Goal: Task Accomplishment & Management: Complete application form

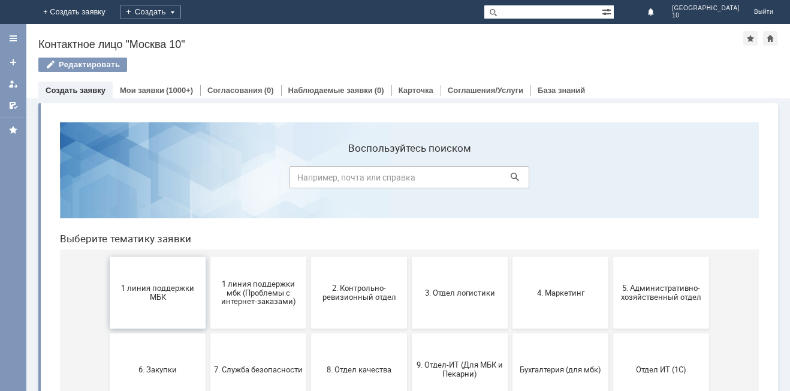
click at [150, 300] on span "1 линия поддержки МБК" at bounding box center [157, 292] width 89 height 18
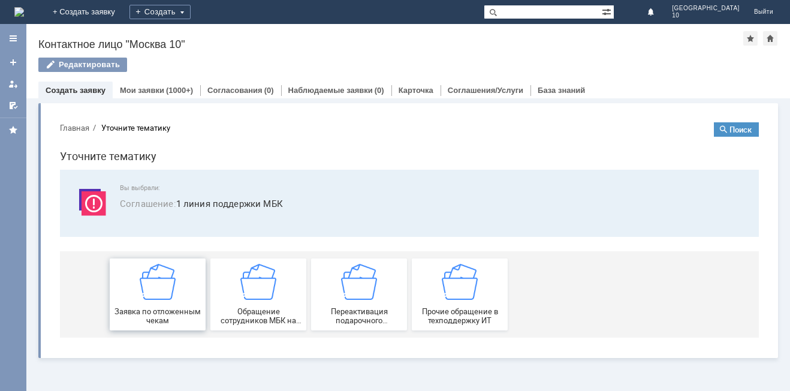
click at [180, 290] on div "Заявка по отложенным чекам" at bounding box center [157, 294] width 89 height 61
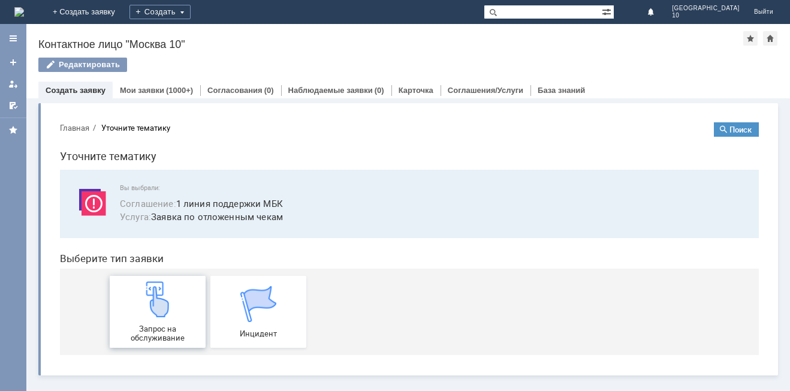
click at [179, 295] on div "Запрос на обслуживание" at bounding box center [157, 311] width 89 height 61
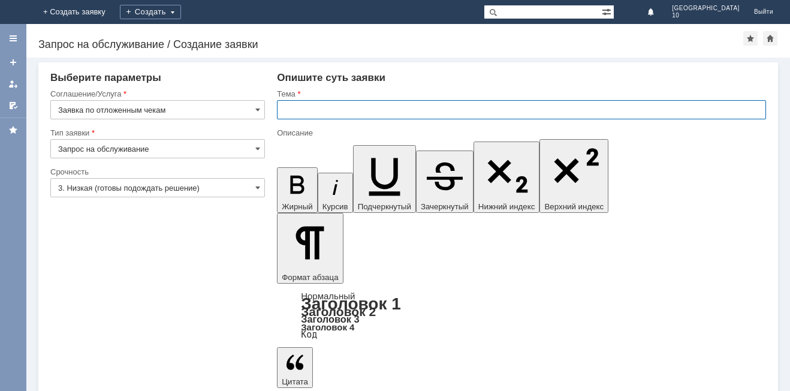
click at [330, 113] on input "text" at bounding box center [521, 109] width 489 height 19
type input "отложенные чеки"
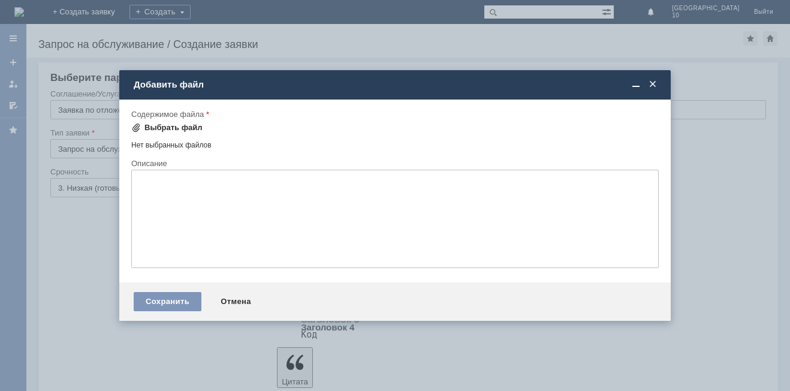
click at [170, 123] on div "Выбрать файл" at bounding box center [173, 128] width 58 height 10
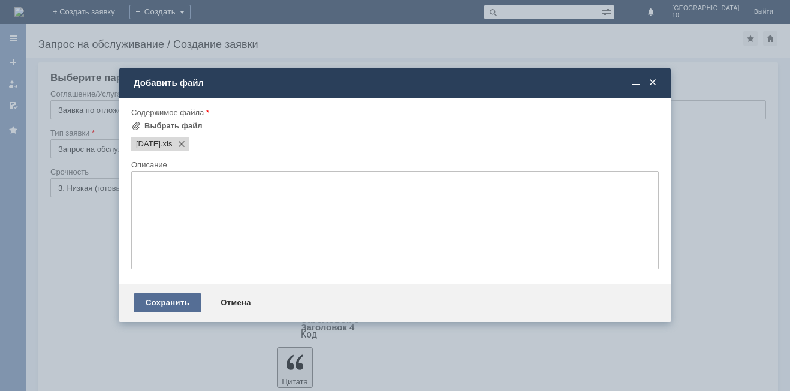
click at [177, 306] on div "Сохранить" at bounding box center [168, 302] width 68 height 19
